Goal: Check status: Check status

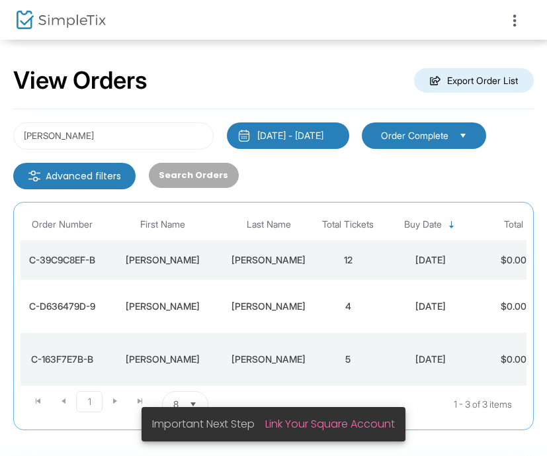
click at [94, 118] on div "[PERSON_NAME] [DATE] - [DATE] Last 30 Days [DATE] [DATE] This week This Month L…" at bounding box center [273, 269] width 521 height 321
click at [94, 130] on input "[PERSON_NAME]" at bounding box center [113, 135] width 200 height 27
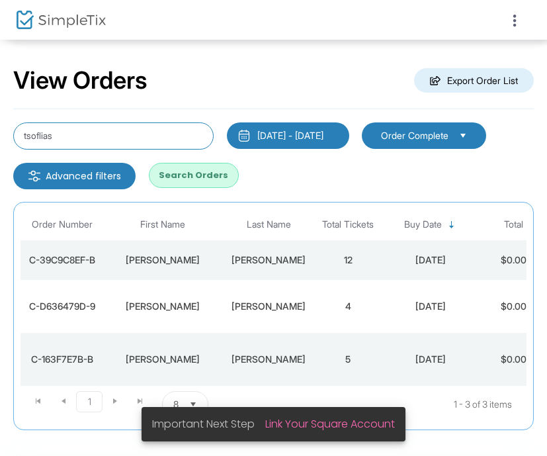
type input "tsoflias"
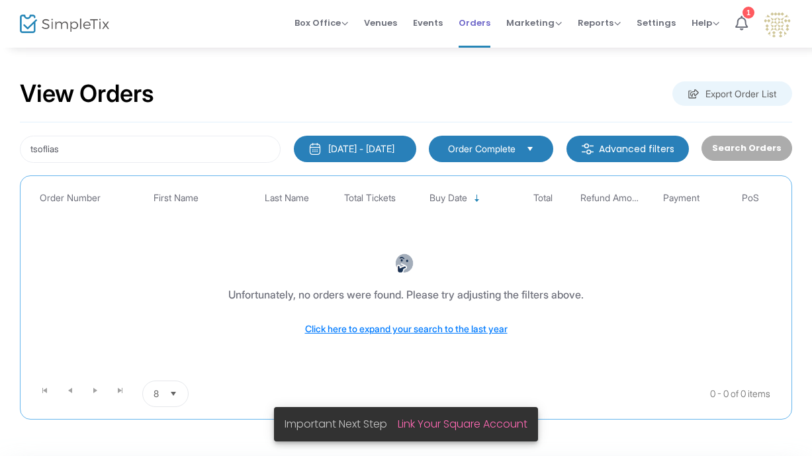
click at [458, 25] on li "Orders" at bounding box center [475, 24] width 48 height 48
click at [474, 24] on span "Orders" at bounding box center [474, 23] width 32 height 34
click at [340, 151] on div "[DATE] - [DATE]" at bounding box center [361, 148] width 66 height 13
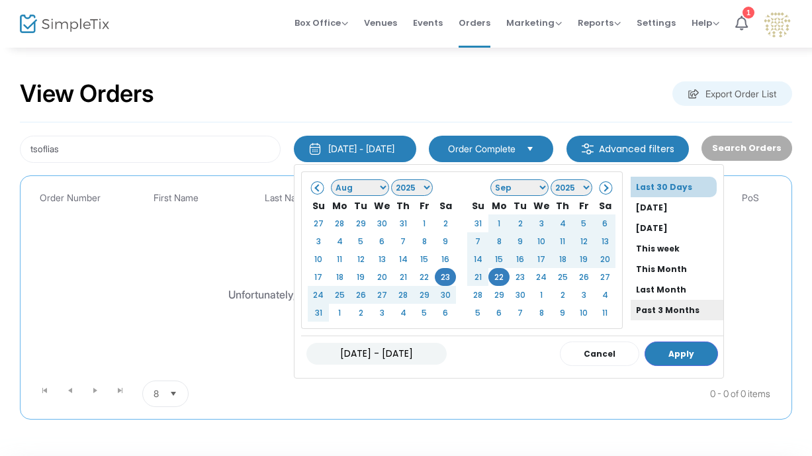
click at [554, 312] on li "Past 3 Months" at bounding box center [676, 310] width 93 height 21
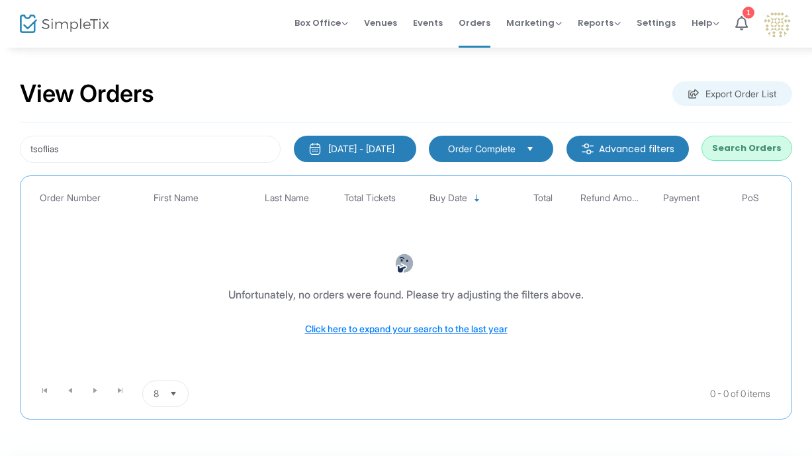
click at [554, 146] on button "Search Orders" at bounding box center [746, 148] width 91 height 25
